Goal: Task Accomplishment & Management: Manage account settings

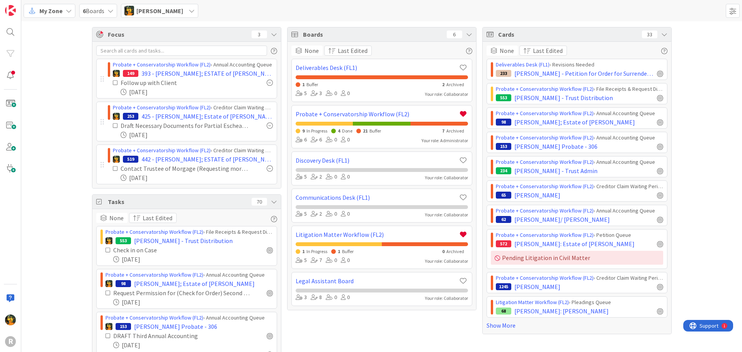
scroll to position [80, 0]
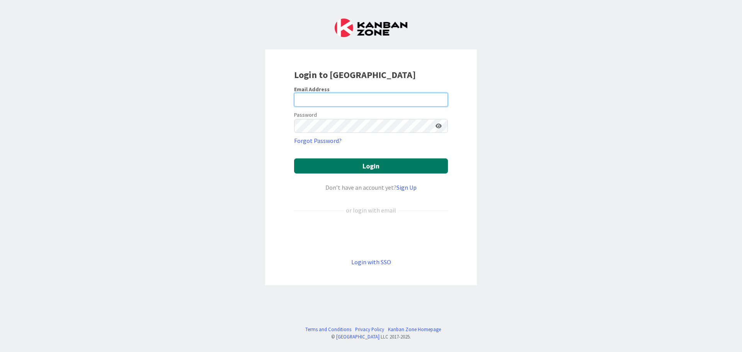
type input "mrobb@reutercorbett.com"
click at [390, 161] on button "Login" at bounding box center [371, 165] width 154 height 15
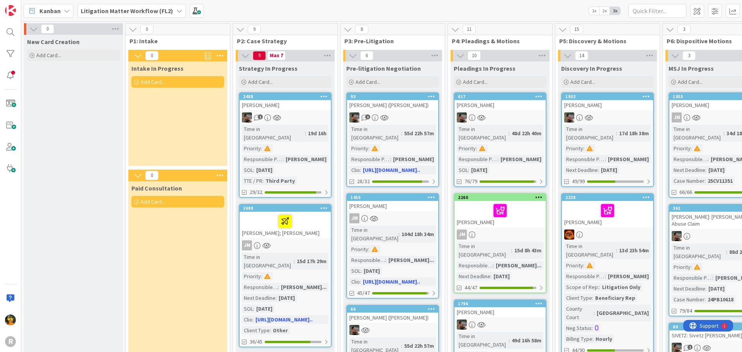
click at [160, 16] on div "Litigation Matter Workflow (FL2)" at bounding box center [131, 11] width 109 height 14
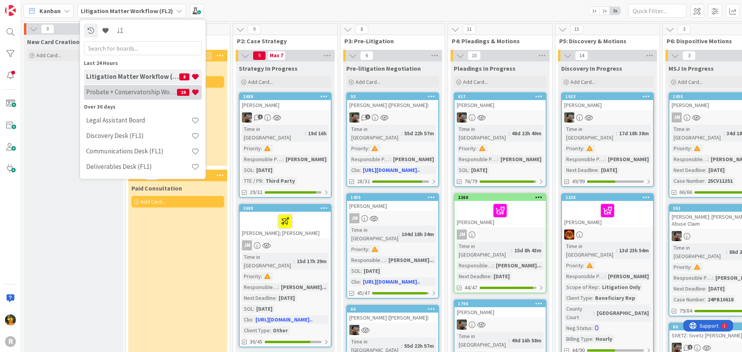
click at [135, 91] on h4 "Probate + Conservatorship Workflow (FL2)" at bounding box center [131, 92] width 91 height 8
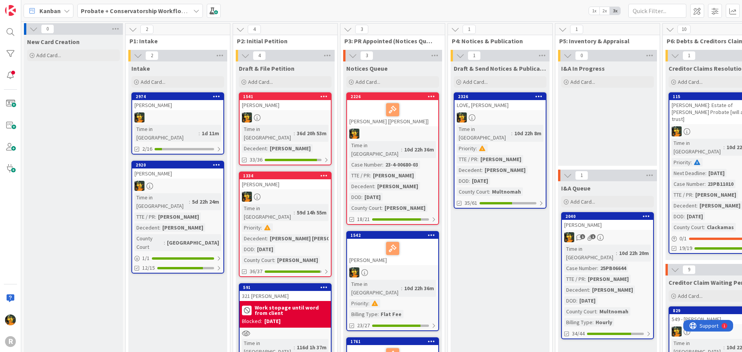
click at [56, 13] on span "Kanban" at bounding box center [49, 10] width 21 height 9
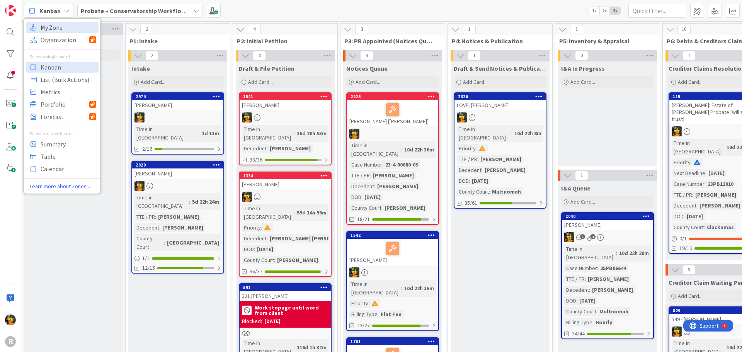
click at [59, 29] on span "My Zone" at bounding box center [69, 28] width 56 height 12
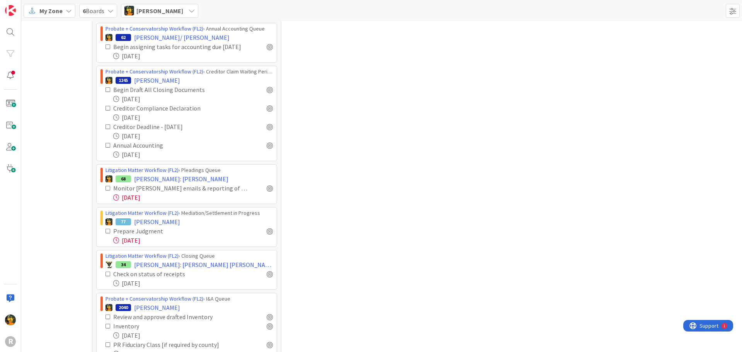
scroll to position [480, 0]
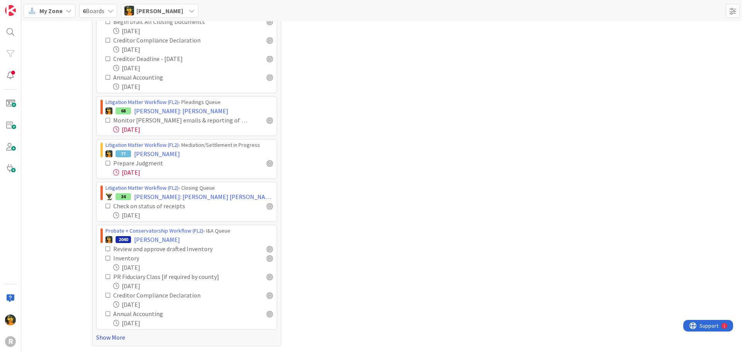
click at [105, 333] on link "Show More" at bounding box center [186, 337] width 181 height 9
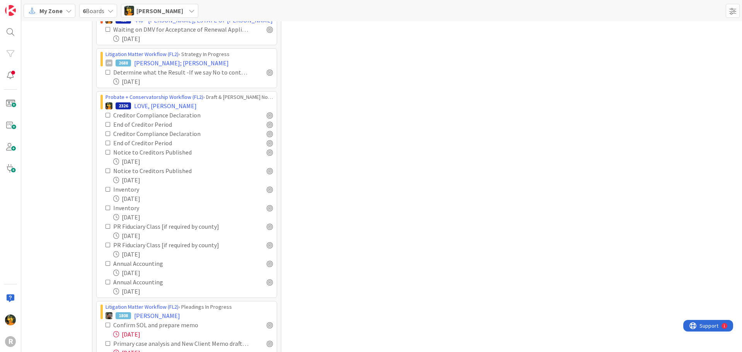
scroll to position [1813, 0]
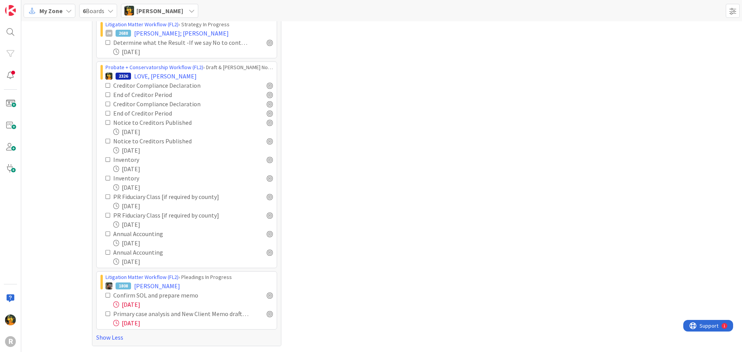
click at [48, 8] on span "My Zone" at bounding box center [50, 10] width 23 height 9
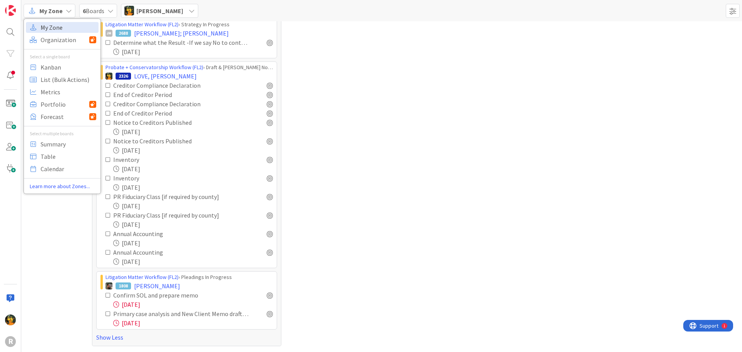
click at [50, 29] on span "My Zone" at bounding box center [69, 28] width 56 height 12
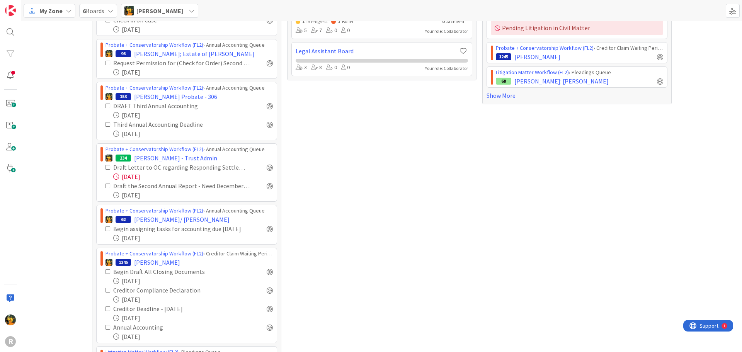
scroll to position [0, 0]
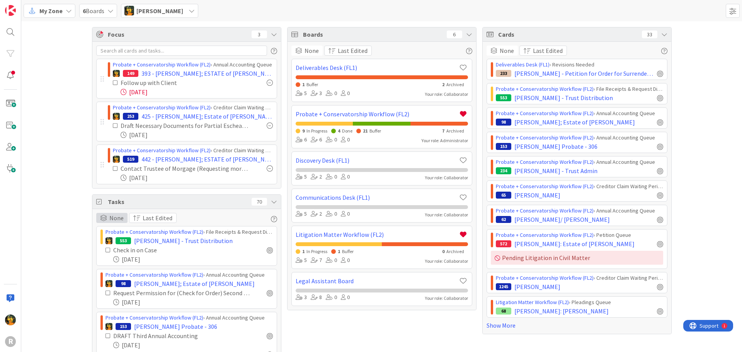
click at [110, 217] on span "None" at bounding box center [116, 217] width 14 height 9
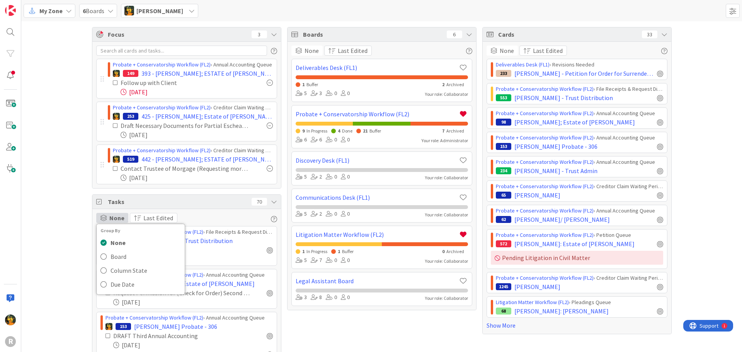
click at [110, 217] on span "None" at bounding box center [116, 217] width 15 height 9
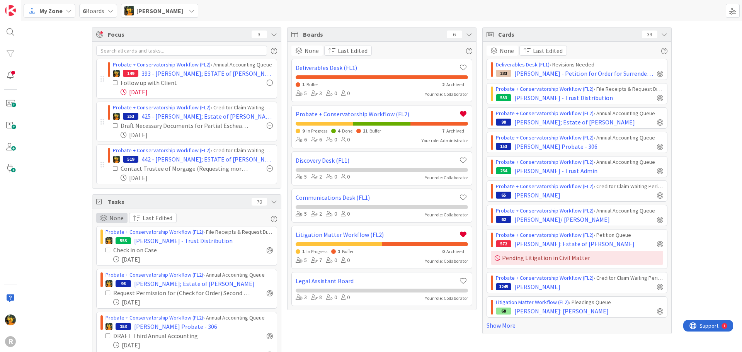
click at [110, 217] on span "None" at bounding box center [116, 217] width 14 height 9
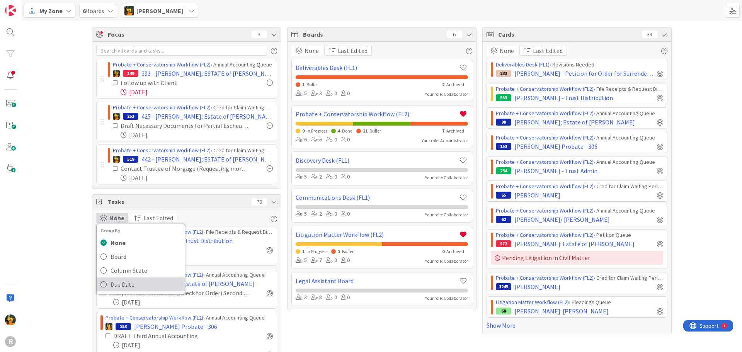
click at [104, 285] on link "Due Date" at bounding box center [141, 284] width 88 height 14
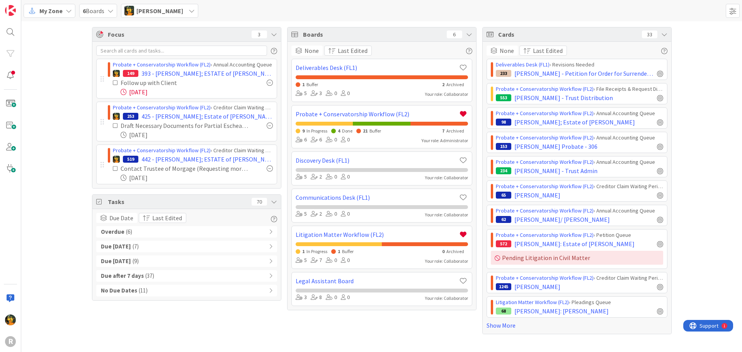
click at [141, 233] on div "Overdue ( 6 )" at bounding box center [186, 232] width 181 height 12
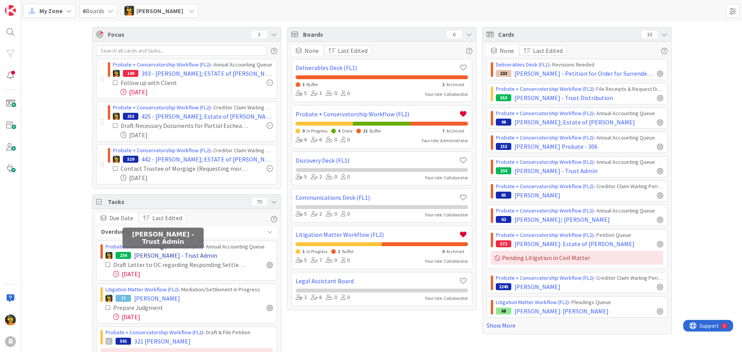
click at [151, 255] on span "[PERSON_NAME] - Trust Admin" at bounding box center [175, 255] width 83 height 9
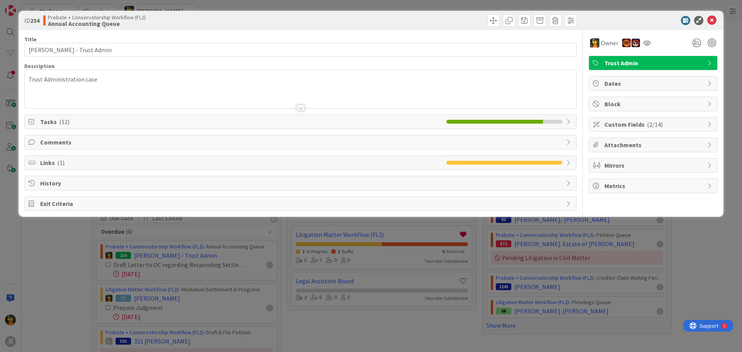
click at [212, 121] on span "Tasks ( 12 )" at bounding box center [241, 121] width 402 height 9
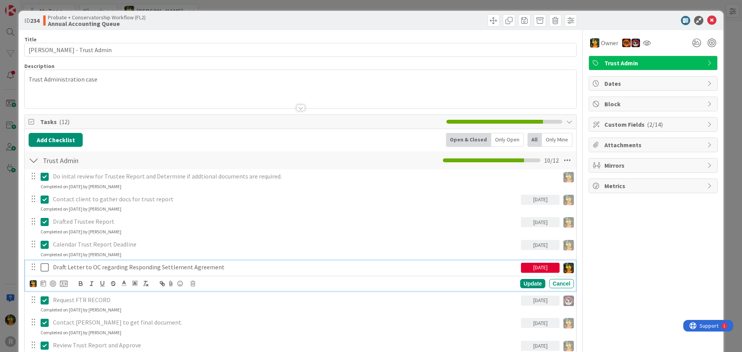
click at [144, 270] on p "Draft Letter to OC regarding Responding Settlement Agreement" at bounding box center [285, 267] width 465 height 9
click at [193, 287] on div "Update Cancel" at bounding box center [302, 283] width 544 height 11
click at [193, 285] on icon at bounding box center [192, 283] width 5 height 5
click at [214, 318] on div "Delete" at bounding box center [212, 316] width 29 height 14
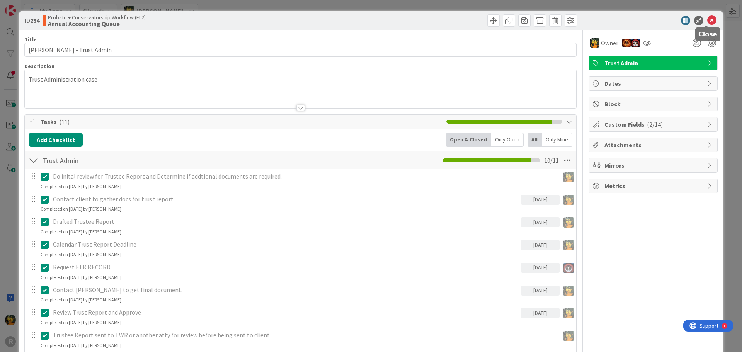
click at [707, 22] on icon at bounding box center [711, 20] width 9 height 9
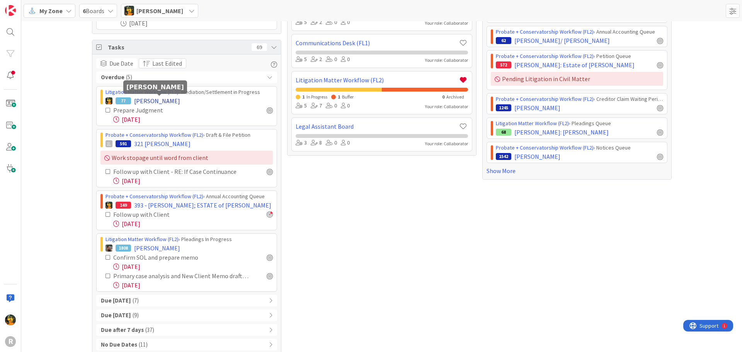
click at [152, 96] on span "[PERSON_NAME]" at bounding box center [157, 100] width 46 height 9
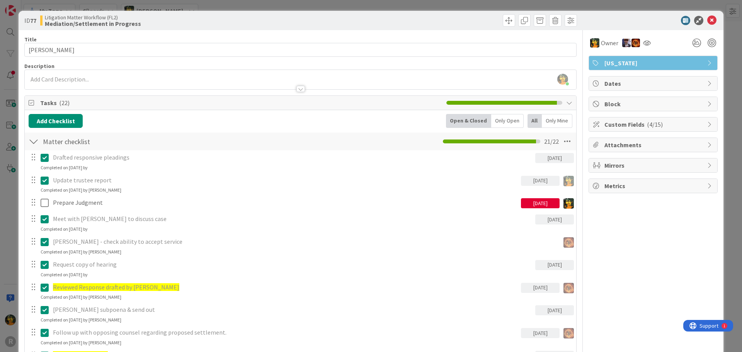
click at [526, 203] on div "[DATE]" at bounding box center [540, 203] width 39 height 10
click at [575, 300] on td "24" at bounding box center [582, 297] width 15 height 15
type input "[DATE]"
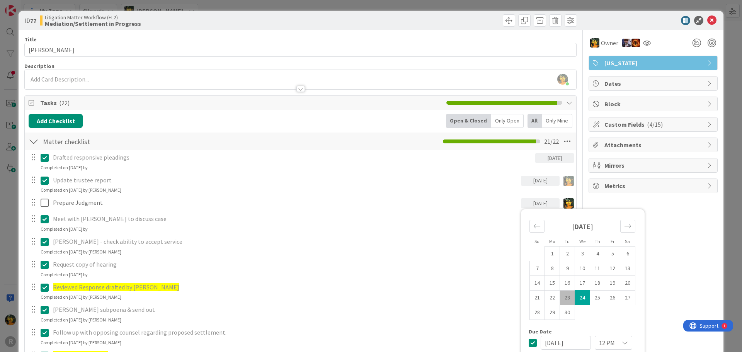
scroll to position [120, 0]
click at [707, 18] on icon at bounding box center [711, 20] width 9 height 9
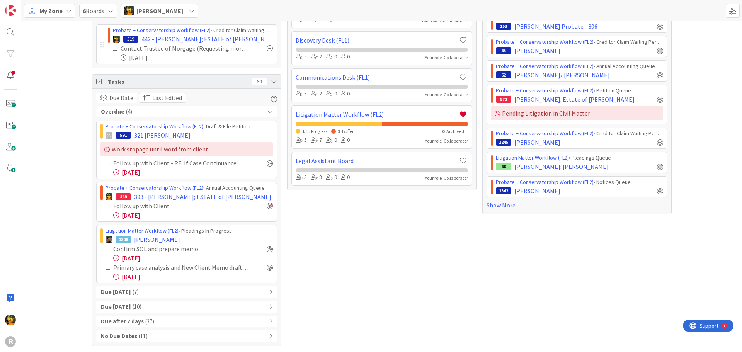
click at [141, 291] on div "Due Today ( 7 )" at bounding box center [186, 292] width 181 height 12
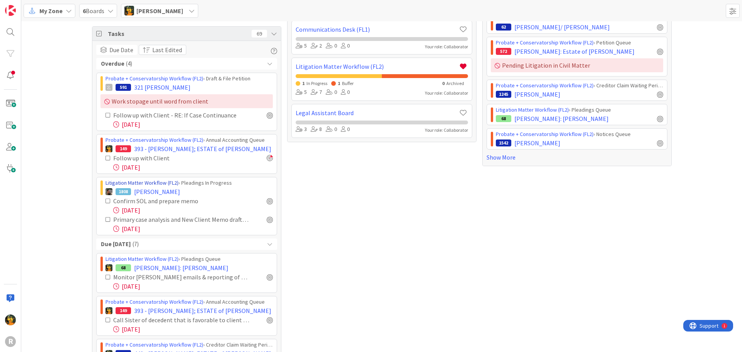
scroll to position [154, 0]
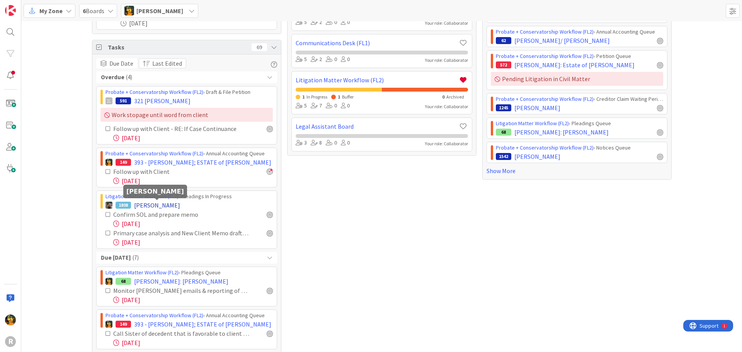
click at [173, 204] on span "[PERSON_NAME]" at bounding box center [157, 204] width 46 height 9
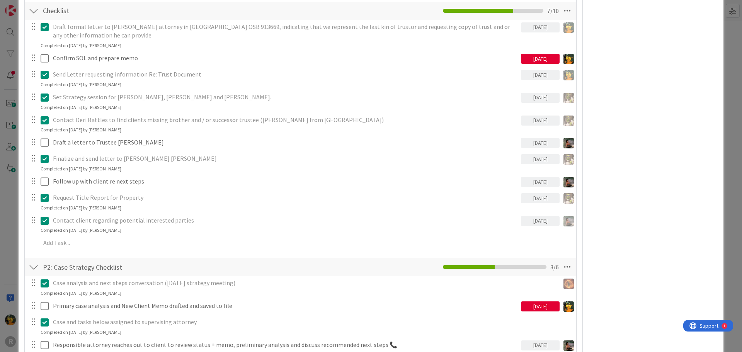
scroll to position [425, 0]
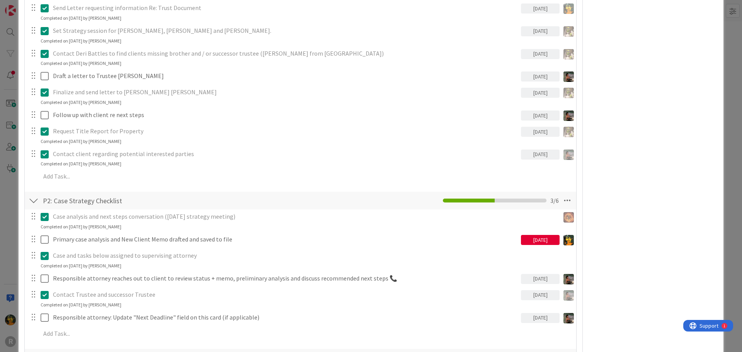
click at [530, 240] on div "[DATE]" at bounding box center [540, 240] width 39 height 10
click at [562, 332] on td "23" at bounding box center [567, 334] width 15 height 15
type input "[DATE]"
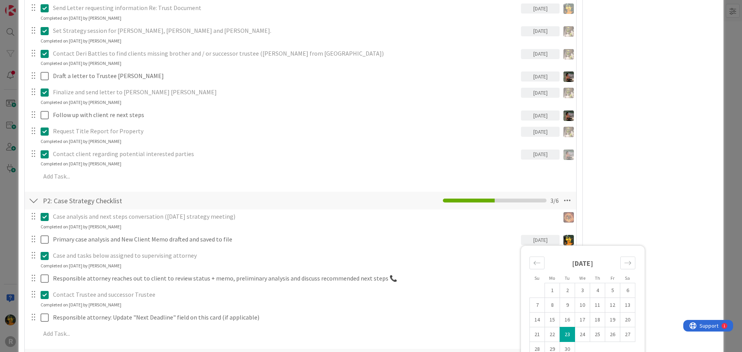
click at [604, 202] on div "Owner + 3 Oregon Dates Block Custom Fields ( 2/15 ) Attachments Mirrors Metrics" at bounding box center [652, 29] width 129 height 848
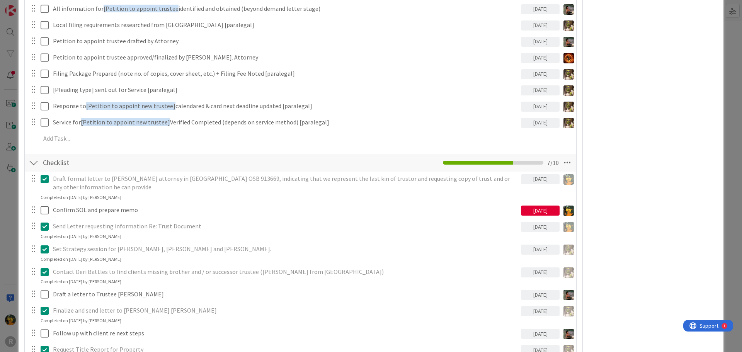
scroll to position [232, 0]
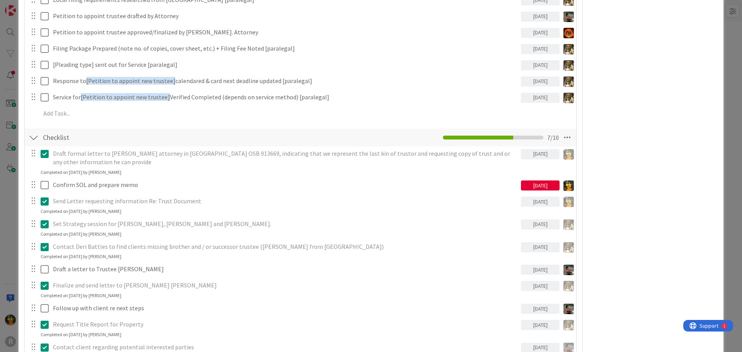
click at [521, 184] on div "[DATE]" at bounding box center [540, 185] width 39 height 10
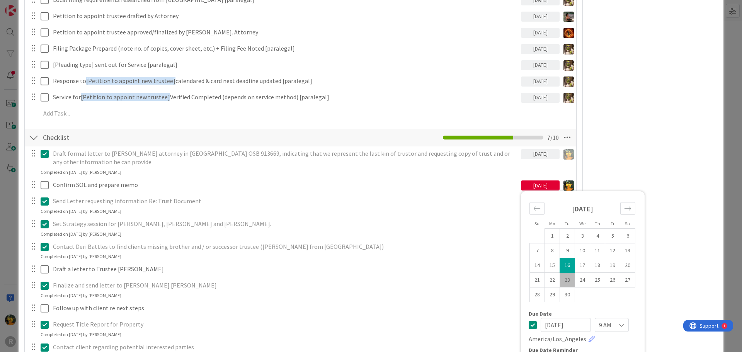
click at [564, 283] on td "23" at bounding box center [567, 280] width 15 height 15
type input "[DATE]"
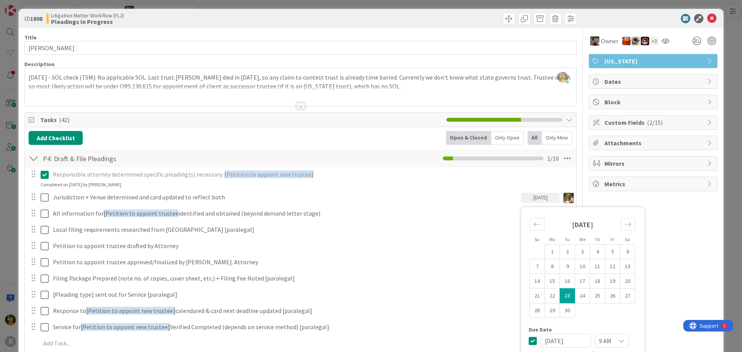
scroll to position [0, 0]
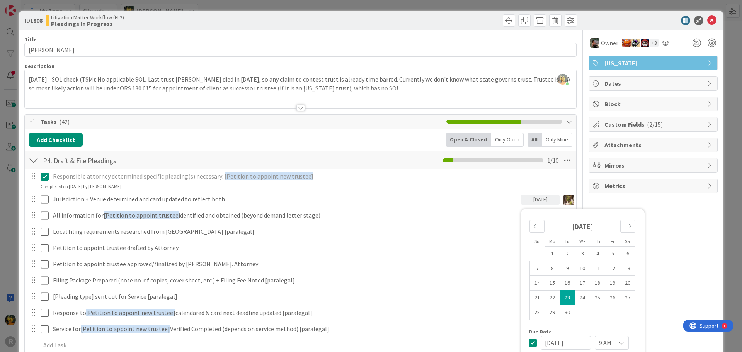
click at [707, 16] on icon at bounding box center [711, 20] width 9 height 9
